Goal: Information Seeking & Learning: Learn about a topic

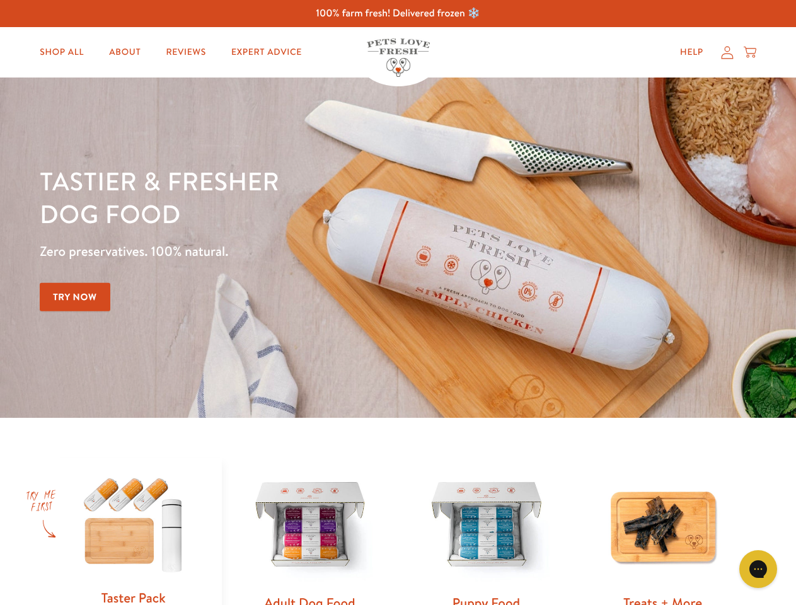
click at [398, 303] on div "Tastier & fresher dog food Zero preservatives. 100% natural. Try Now" at bounding box center [279, 248] width 478 height 166
click at [758, 569] on icon "Gorgias live chat" at bounding box center [758, 569] width 12 height 12
